Goal: Task Accomplishment & Management: Complete application form

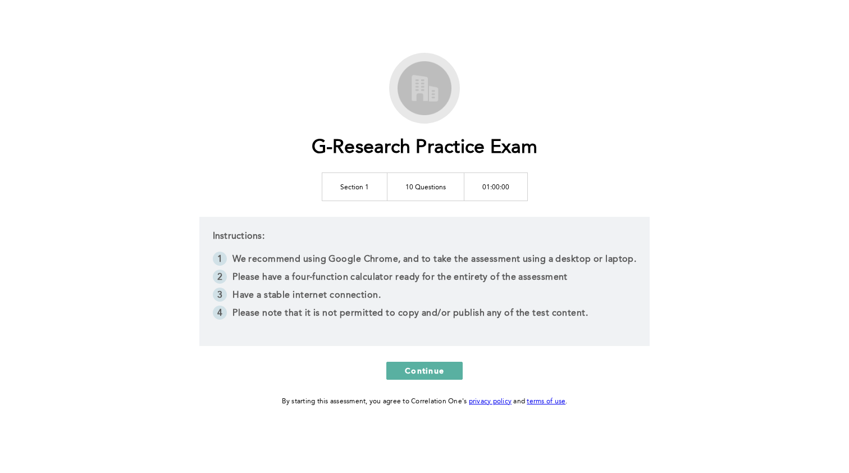
scroll to position [12, 0]
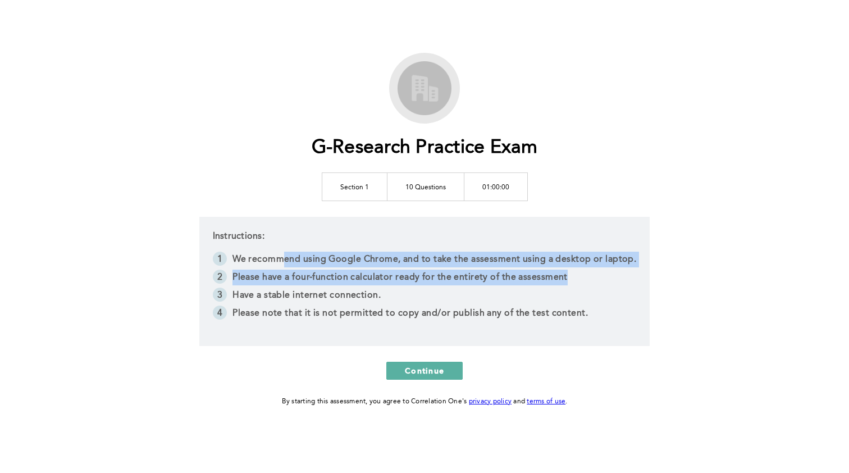
drag, startPoint x: 262, startPoint y: 252, endPoint x: 401, endPoint y: 284, distance: 142.8
click at [402, 284] on ol "We recommend using Google Chrome, and to take the assessment using a desktop or…" at bounding box center [425, 288] width 424 height 72
click at [401, 284] on li "Please have a four-function calculator ready for the entirety of the assessment" at bounding box center [425, 279] width 424 height 18
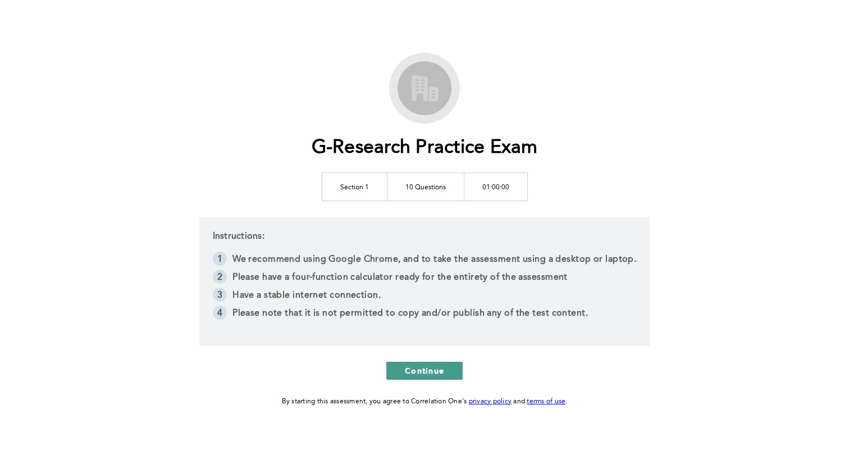
click at [430, 368] on span "Continue" at bounding box center [424, 370] width 39 height 11
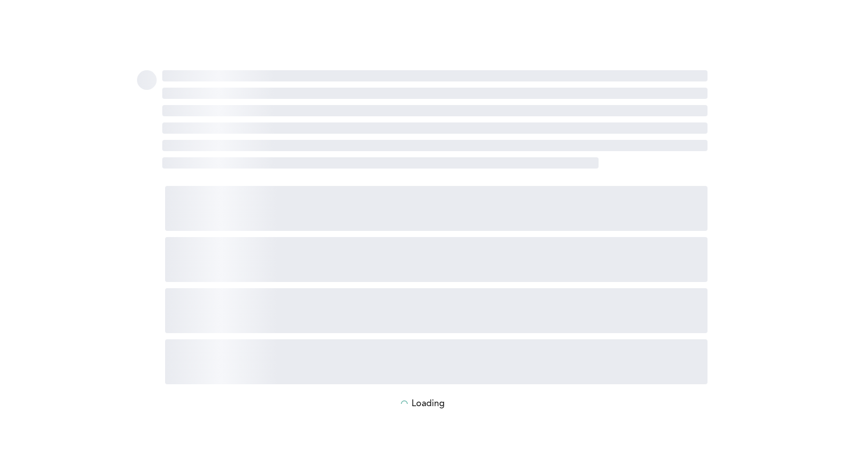
scroll to position [0, 0]
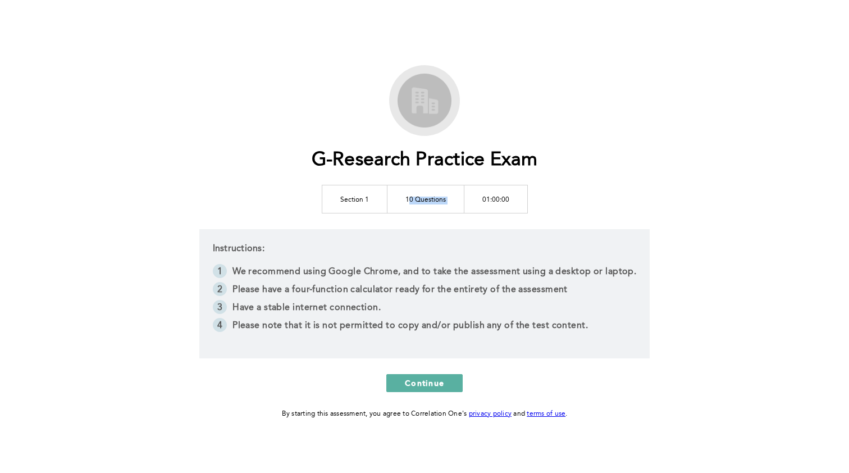
drag, startPoint x: 411, startPoint y: 201, endPoint x: 478, endPoint y: 200, distance: 67.4
click at [478, 200] on tr "Section 1 10 Questions 01:00:00" at bounding box center [425, 199] width 206 height 28
drag, startPoint x: 509, startPoint y: 204, endPoint x: 329, endPoint y: 207, distance: 180.3
click at [329, 207] on tr "Section 1 10 Questions 01:00:00" at bounding box center [425, 199] width 206 height 28
click at [329, 207] on td "Section 1" at bounding box center [354, 199] width 65 height 28
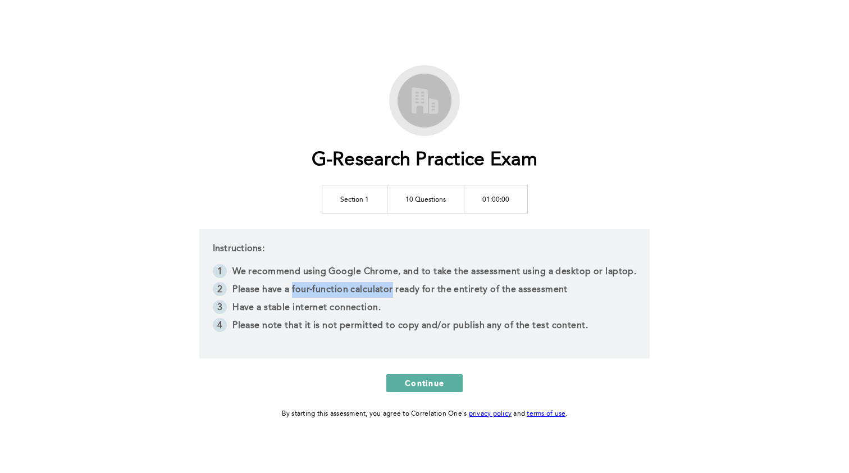
drag, startPoint x: 280, startPoint y: 287, endPoint x: 390, endPoint y: 289, distance: 109.5
click at [391, 289] on li "Please have a four-function calculator ready for the entirety of the assessment" at bounding box center [425, 291] width 424 height 18
copy li "four-function calculator"
drag, startPoint x: 382, startPoint y: 198, endPoint x: 577, endPoint y: 198, distance: 194.9
click at [578, 198] on div "G-Research Practice Exam Section 1 10 Questions 01:00:00 Instructions: We recom…" at bounding box center [424, 242] width 575 height 355
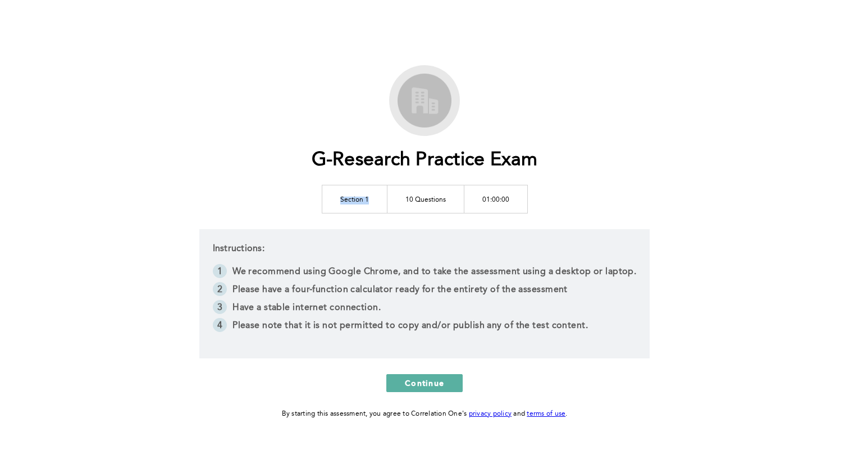
click at [577, 198] on div "G-Research Practice Exam Section 1 10 Questions 01:00:00 Instructions: We recom…" at bounding box center [424, 242] width 575 height 355
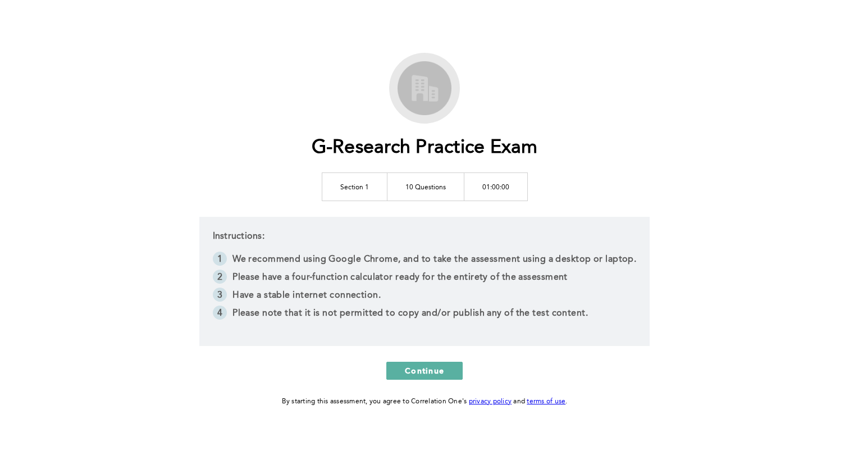
scroll to position [12, 0]
click at [414, 378] on button "Continue" at bounding box center [424, 371] width 76 height 18
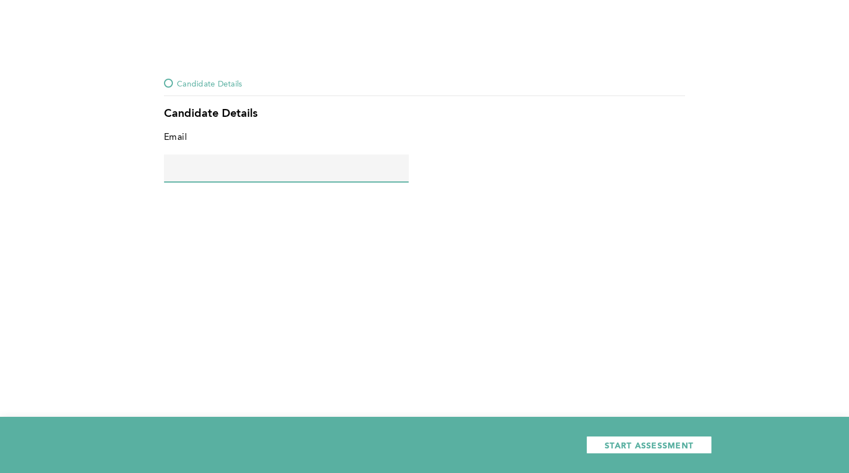
click at [249, 172] on input "text" at bounding box center [286, 167] width 245 height 27
type input "jor"
